Goal: Information Seeking & Learning: Learn about a topic

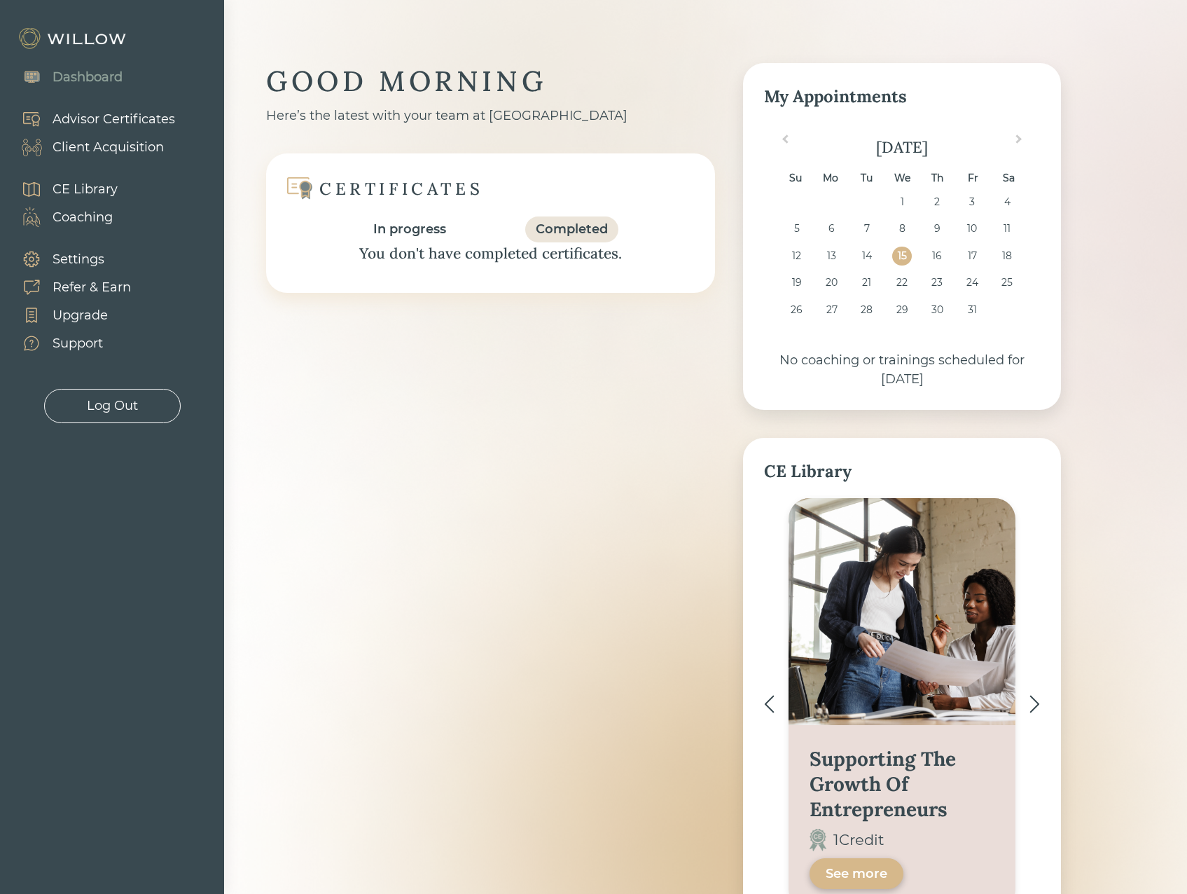
click at [97, 184] on div "CE Library" at bounding box center [85, 189] width 65 height 19
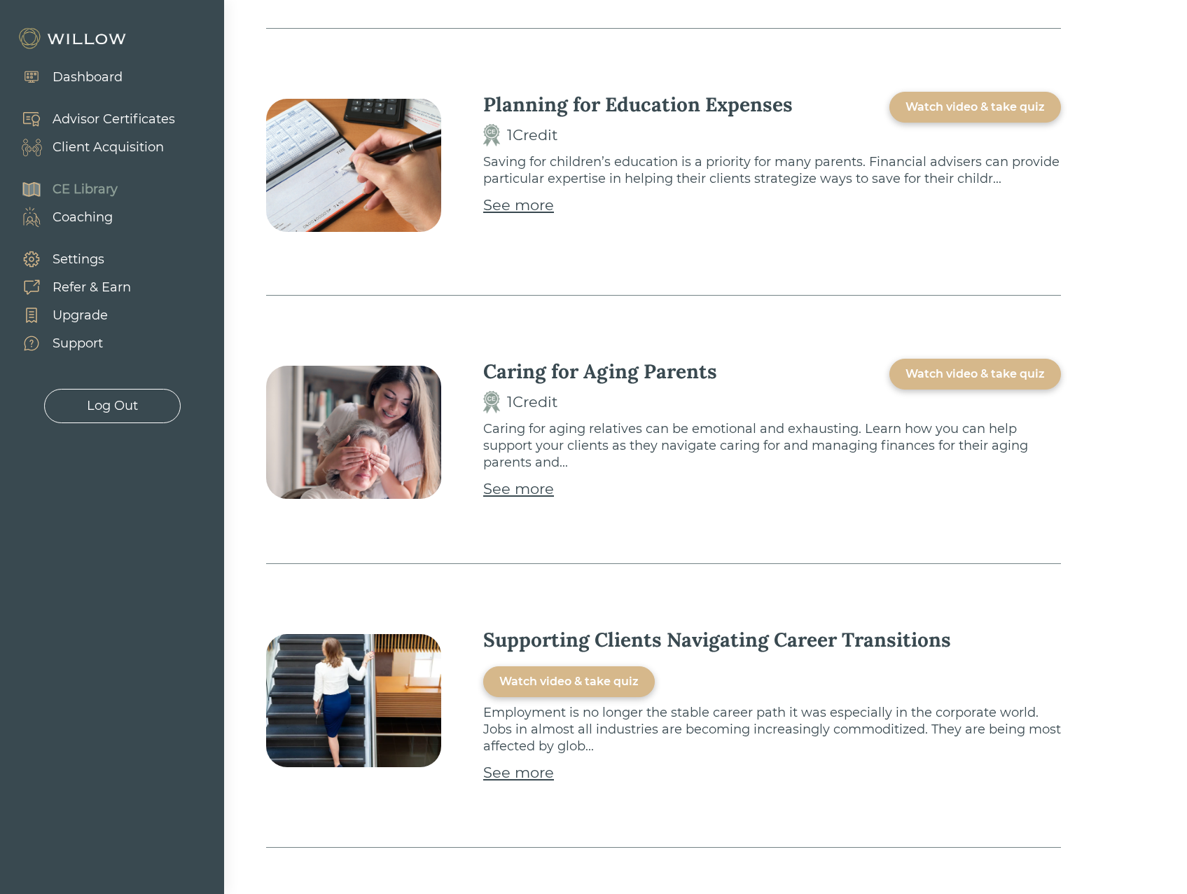
scroll to position [1056, 0]
